Goal: Transaction & Acquisition: Purchase product/service

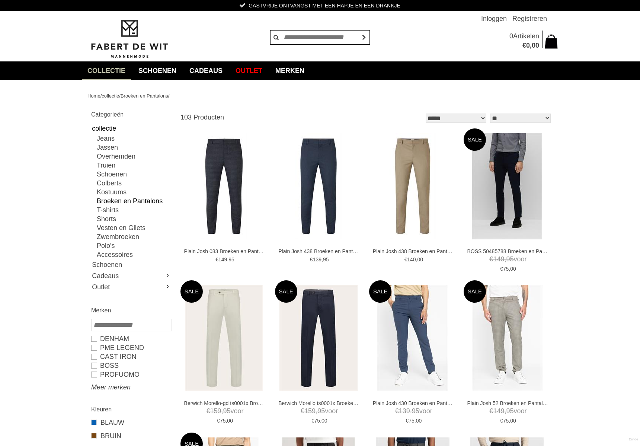
click at [113, 386] on link "Meer merken" at bounding box center [131, 386] width 80 height 9
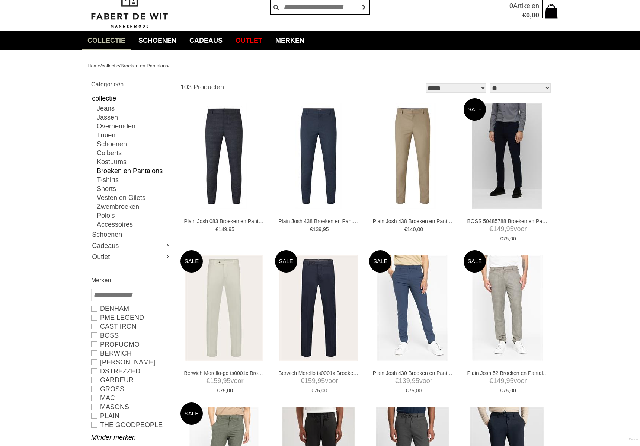
scroll to position [32, 0]
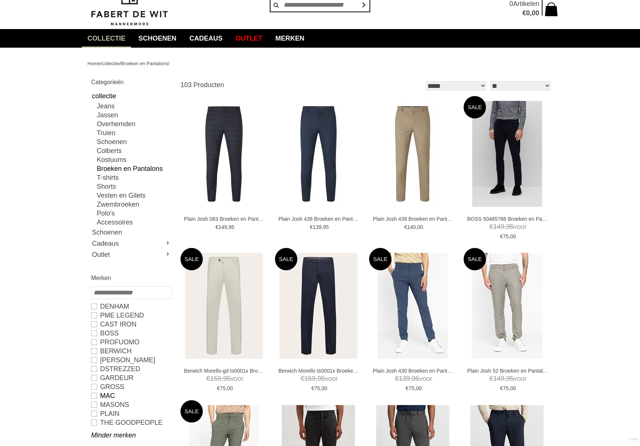
click at [95, 395] on link "MAC" at bounding box center [131, 395] width 80 height 9
type input "***"
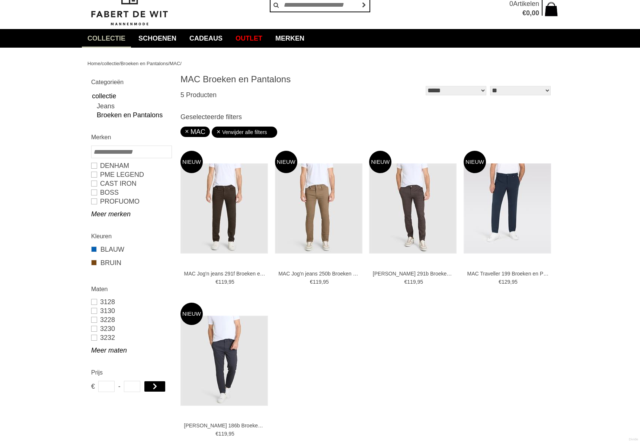
click at [422, 318] on div "MAC Jog'n jeans 291f Broeken en Pantalons € 119 , 95 3130 3230 3330 3334 3430 3…" at bounding box center [366, 303] width 372 height 304
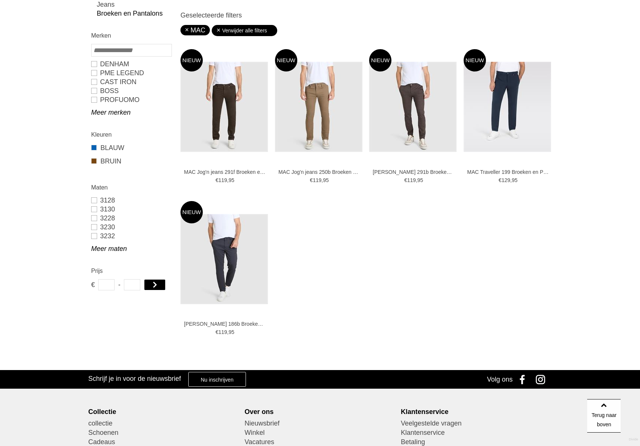
scroll to position [134, 0]
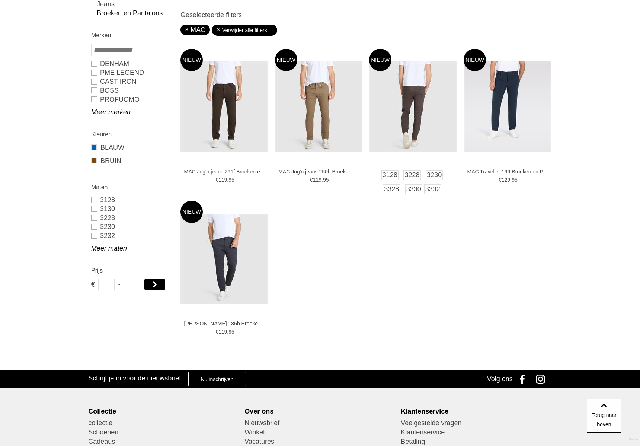
click at [418, 109] on img at bounding box center [412, 106] width 87 height 90
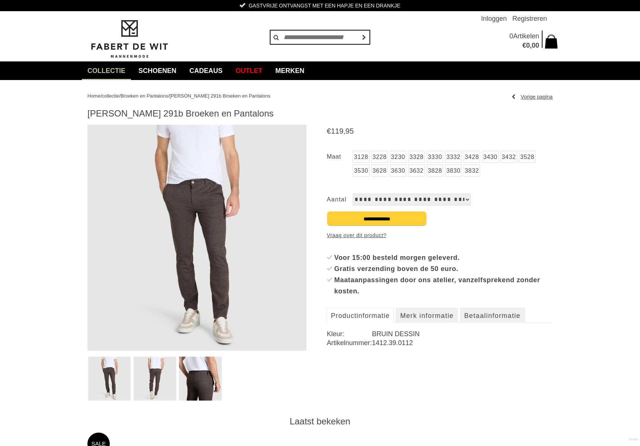
click at [154, 369] on img at bounding box center [155, 378] width 43 height 44
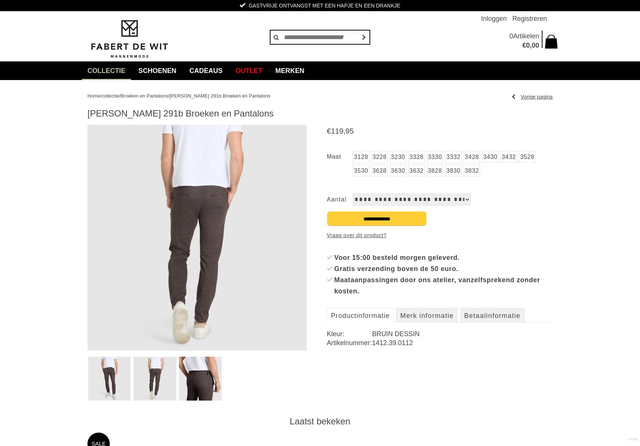
click at [200, 373] on img at bounding box center [200, 378] width 43 height 44
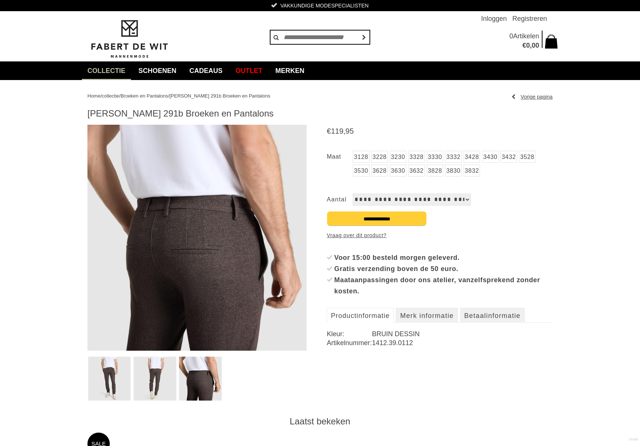
click at [163, 377] on img at bounding box center [155, 378] width 43 height 44
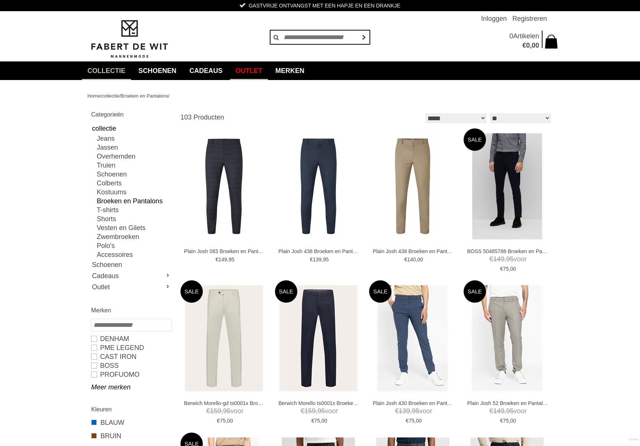
click at [257, 71] on link "Outlet" at bounding box center [249, 70] width 38 height 19
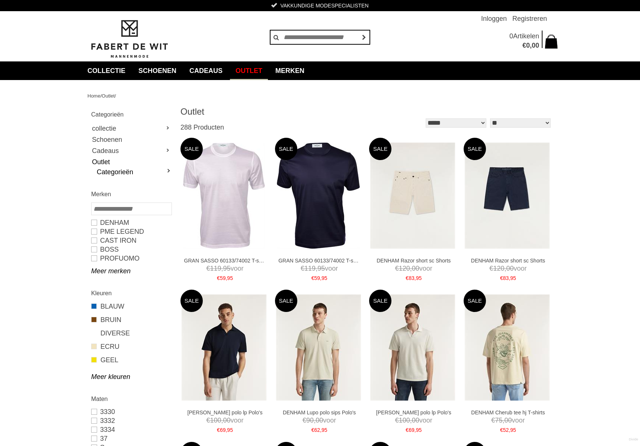
click at [167, 170] on link "Categorieën" at bounding box center [134, 171] width 74 height 9
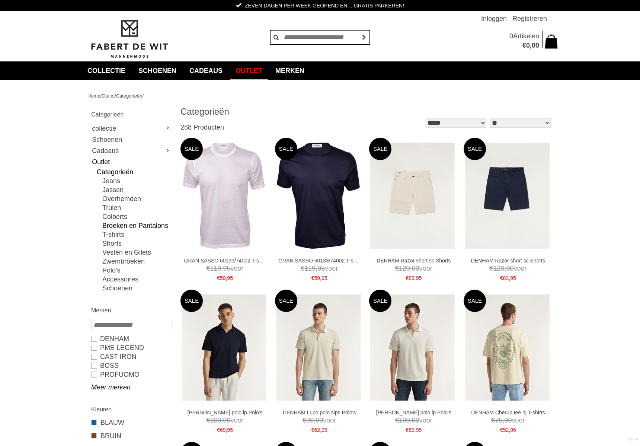
click at [143, 227] on link "Broeken en Pantalons" at bounding box center [136, 225] width 69 height 9
type input "**"
type input "***"
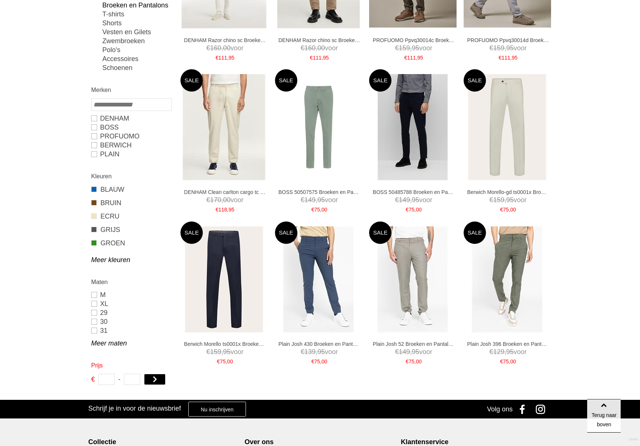
scroll to position [221, 0]
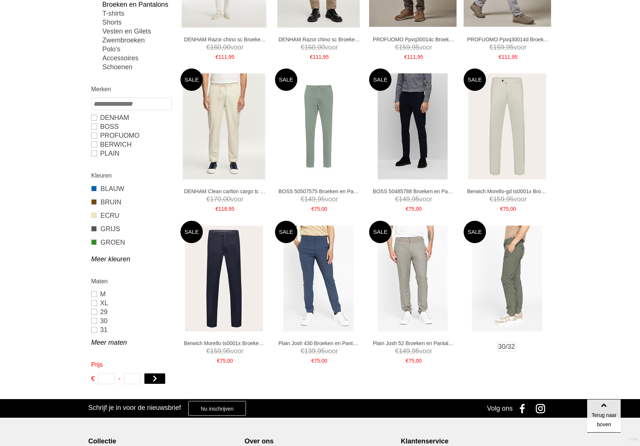
click at [509, 299] on img at bounding box center [507, 278] width 71 height 106
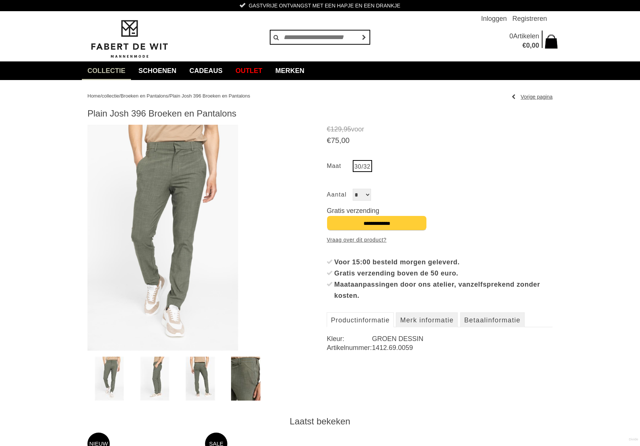
click at [159, 380] on img at bounding box center [154, 378] width 29 height 44
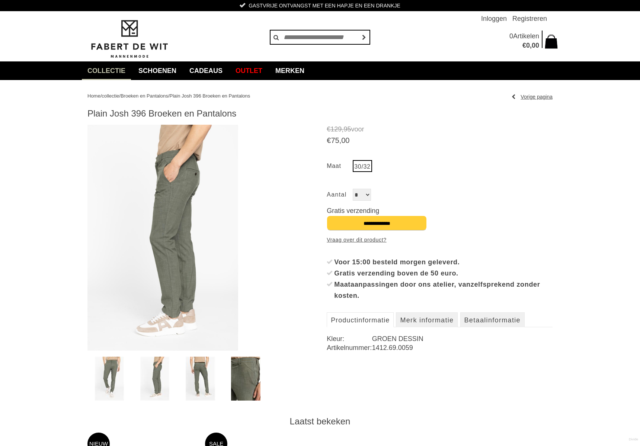
click at [191, 380] on img at bounding box center [200, 378] width 29 height 44
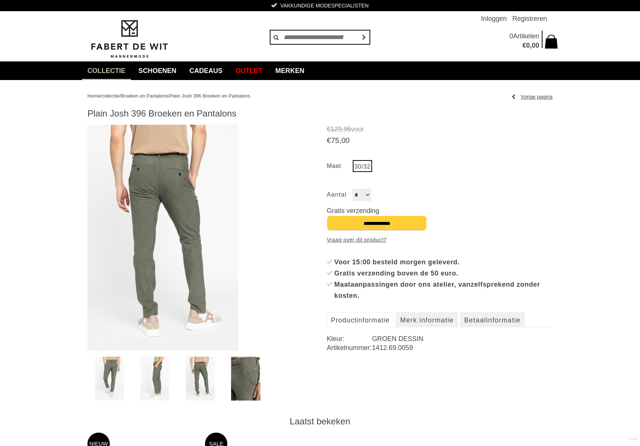
click at [231, 379] on img at bounding box center [245, 378] width 29 height 44
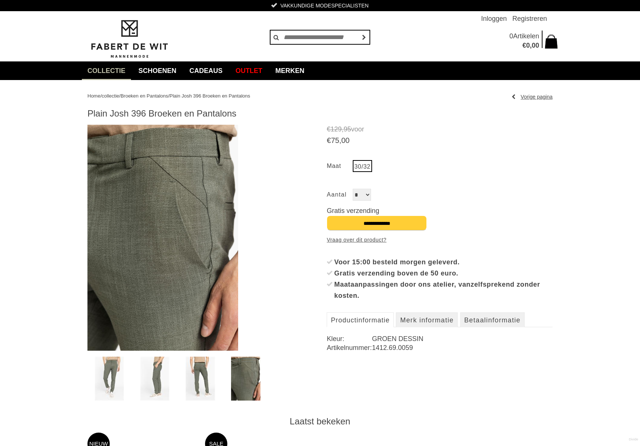
click at [193, 379] on img at bounding box center [200, 378] width 29 height 44
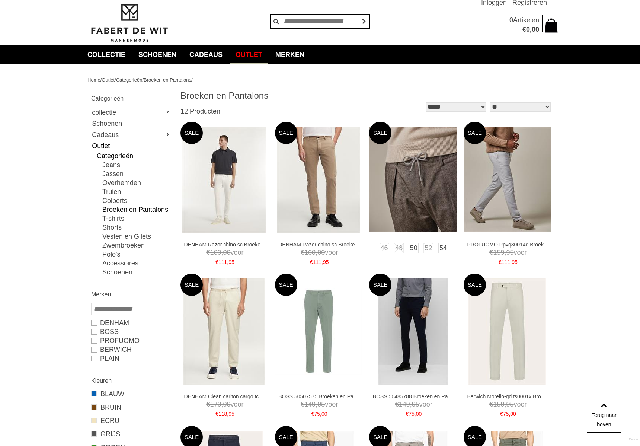
scroll to position [14, 0]
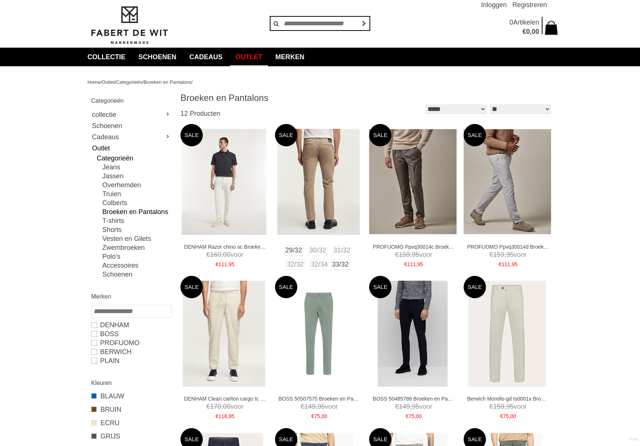
click at [318, 194] on img at bounding box center [318, 182] width 83 height 106
